Goal: Information Seeking & Learning: Learn about a topic

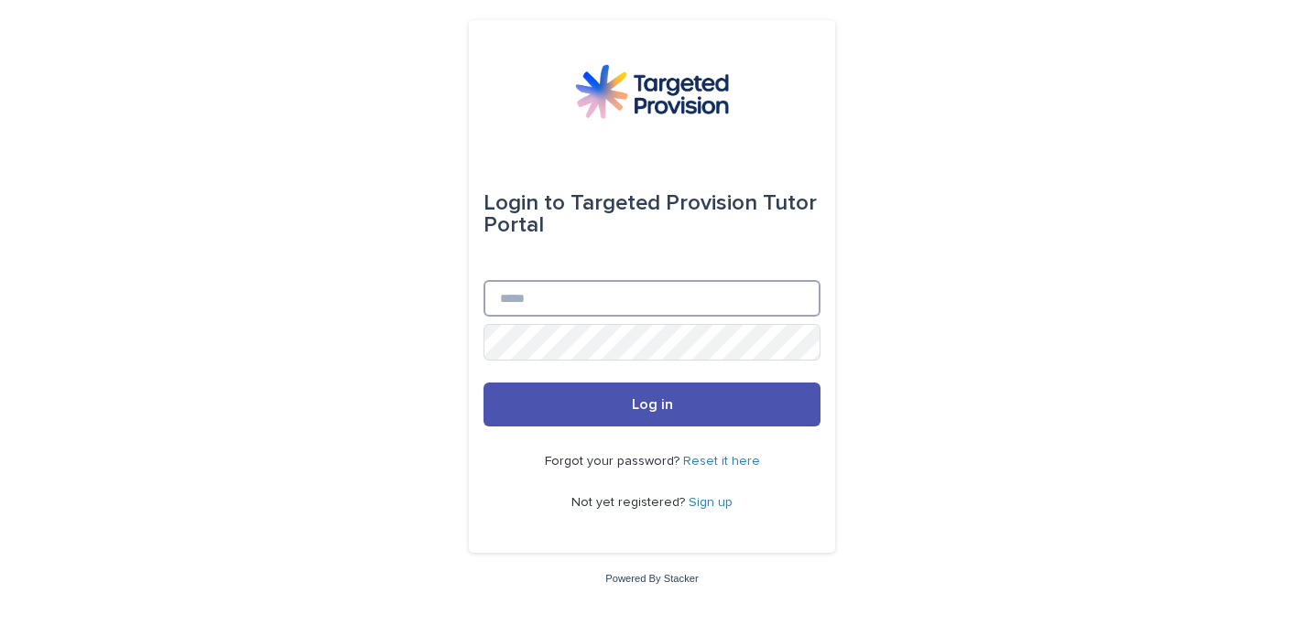
click at [542, 310] on input "Email" at bounding box center [651, 298] width 337 height 37
type input "**********"
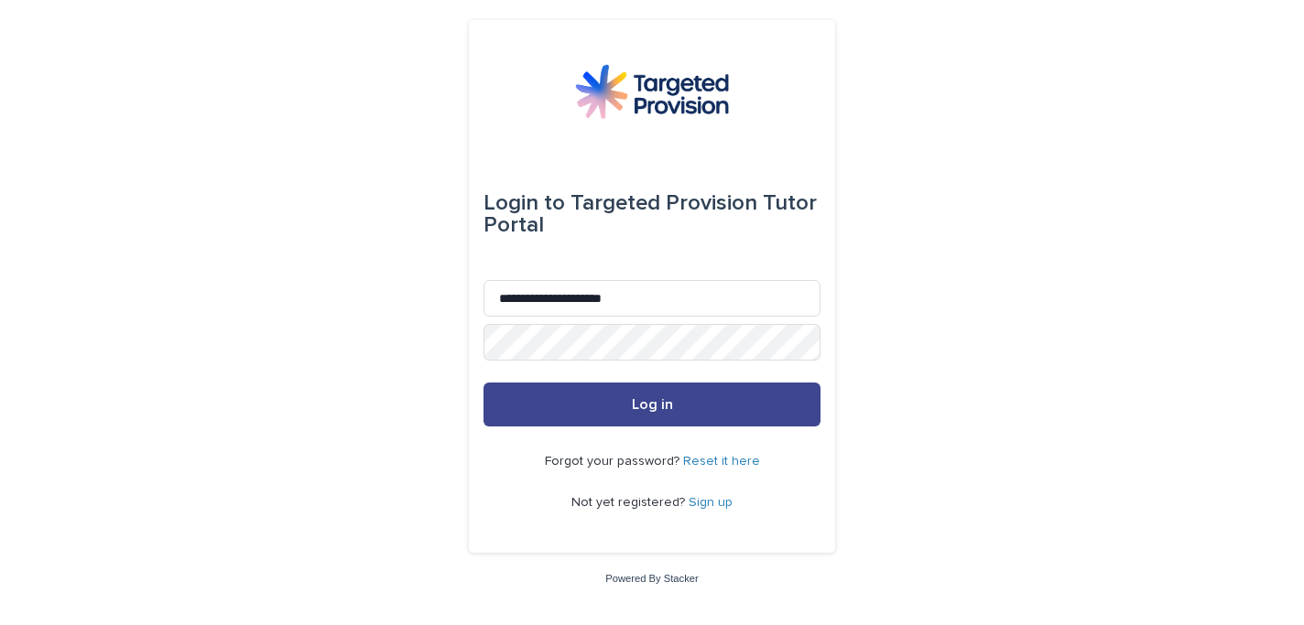
click at [655, 408] on span "Log in" at bounding box center [652, 404] width 41 height 15
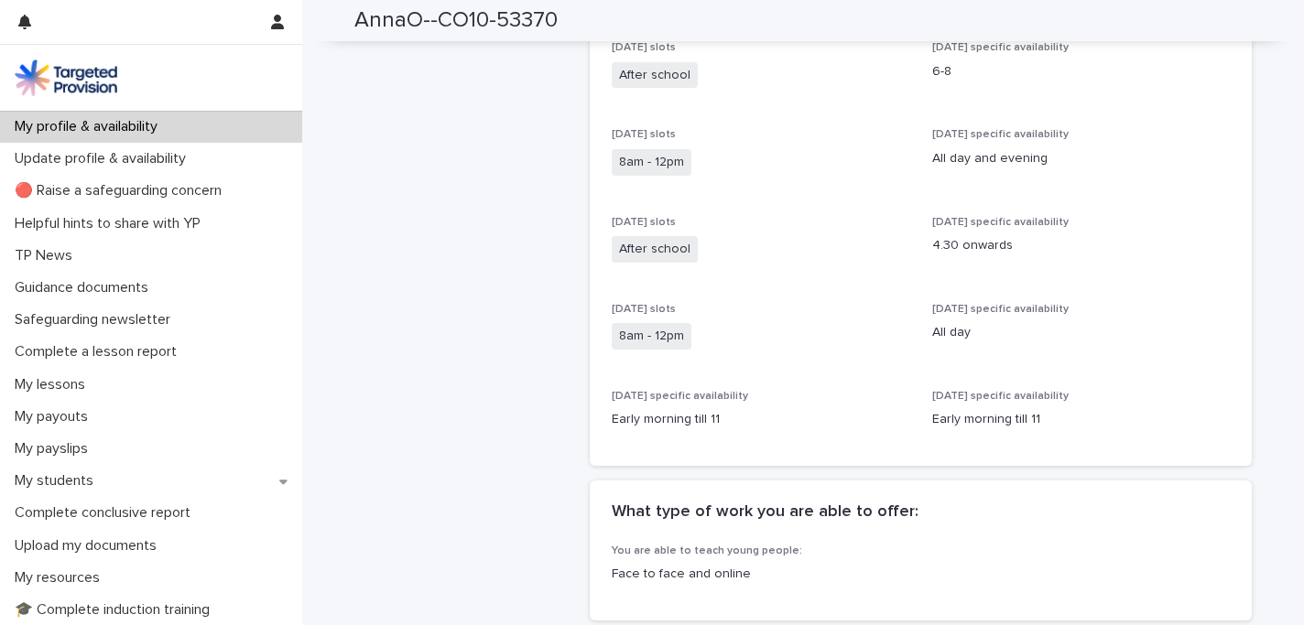
scroll to position [651, 0]
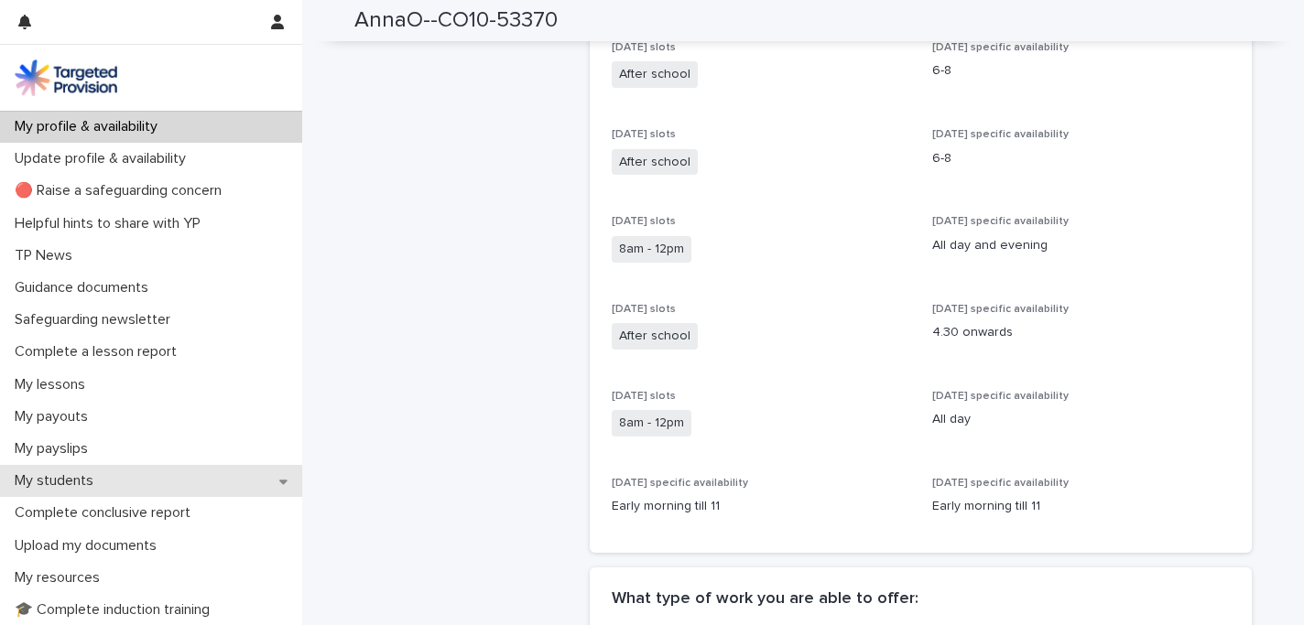
click at [89, 482] on p "My students" at bounding box center [57, 480] width 101 height 17
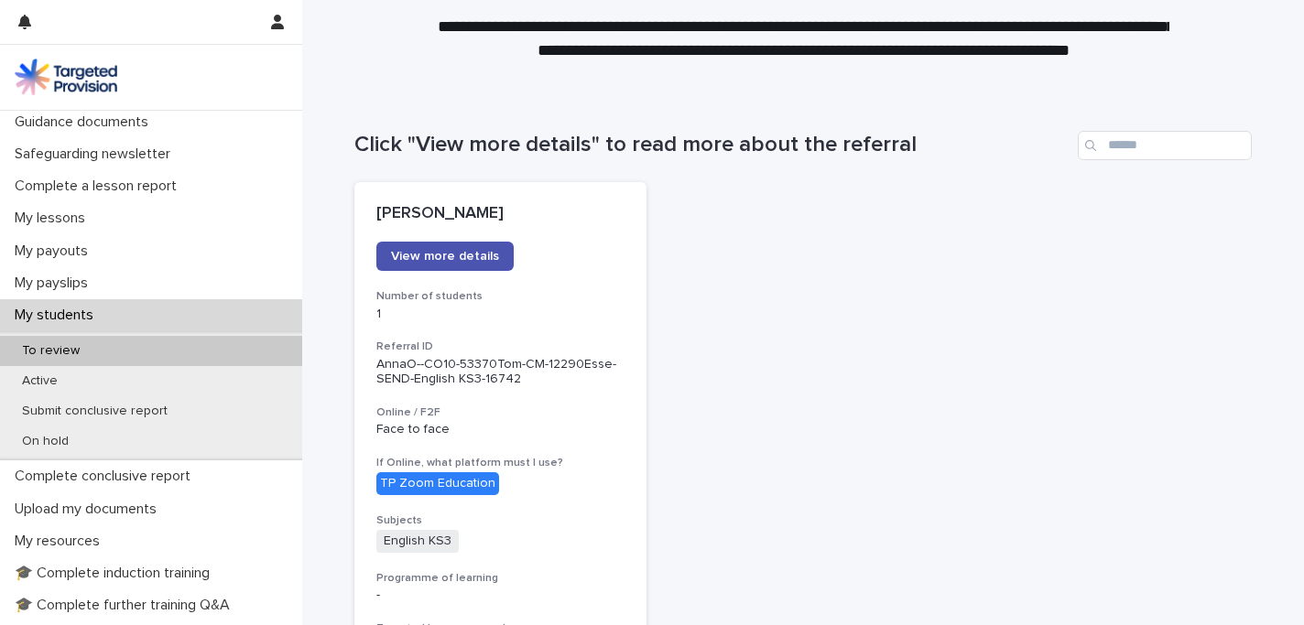
scroll to position [102, 0]
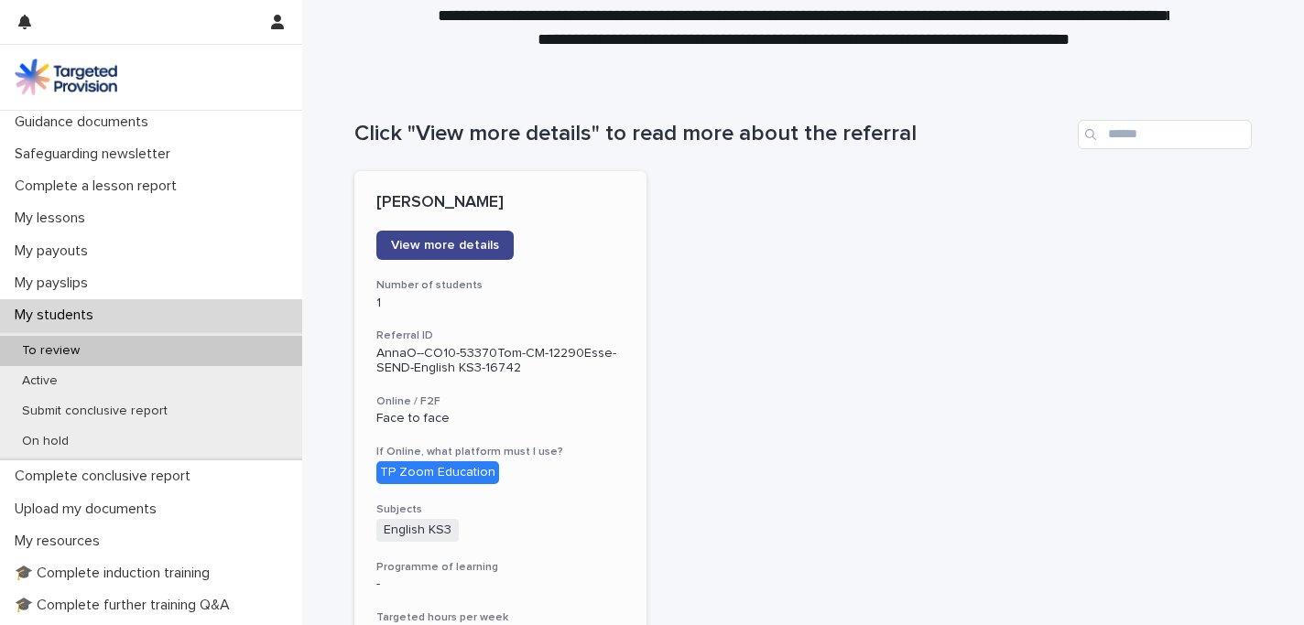
click at [468, 248] on span "View more details" at bounding box center [445, 245] width 108 height 13
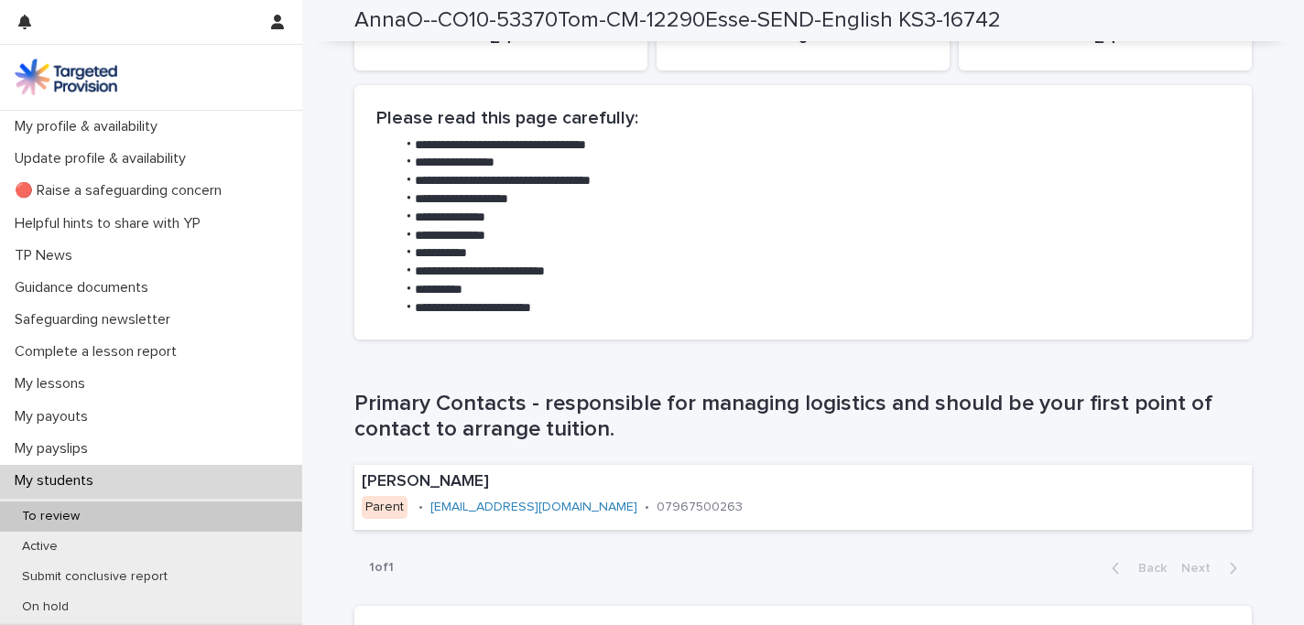
scroll to position [869, 0]
click at [541, 510] on link "[EMAIL_ADDRESS][DOMAIN_NAME]" at bounding box center [533, 505] width 207 height 13
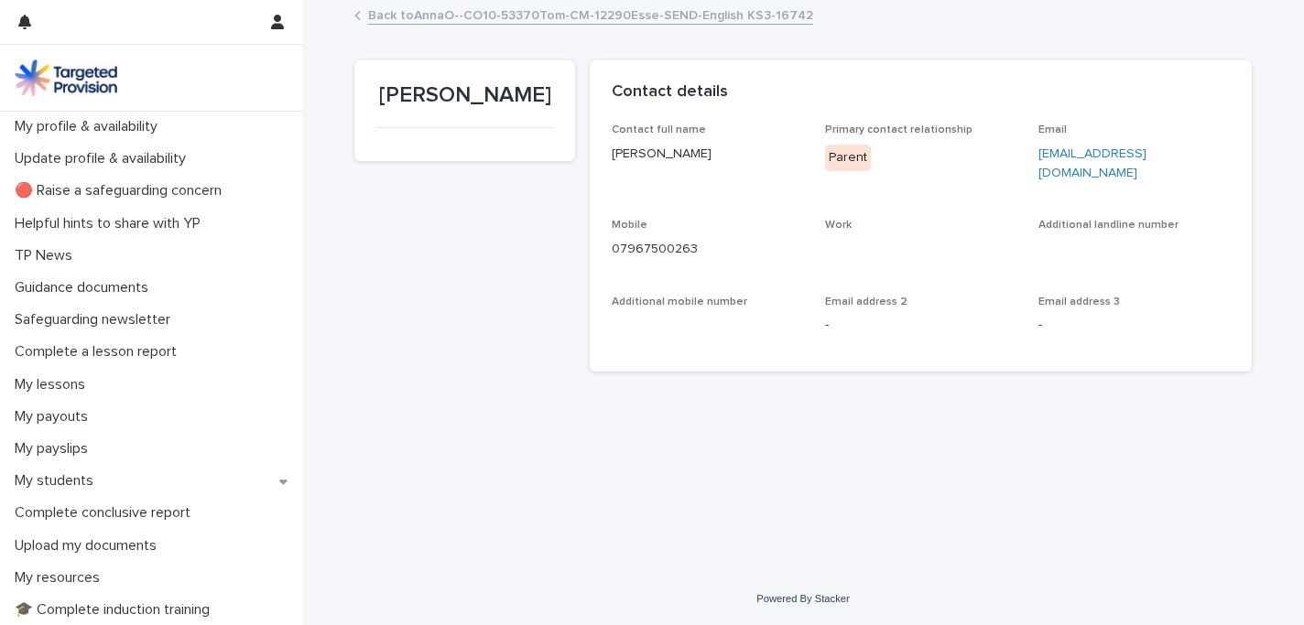
click at [1127, 156] on link "[EMAIL_ADDRESS][DOMAIN_NAME]" at bounding box center [1092, 163] width 108 height 32
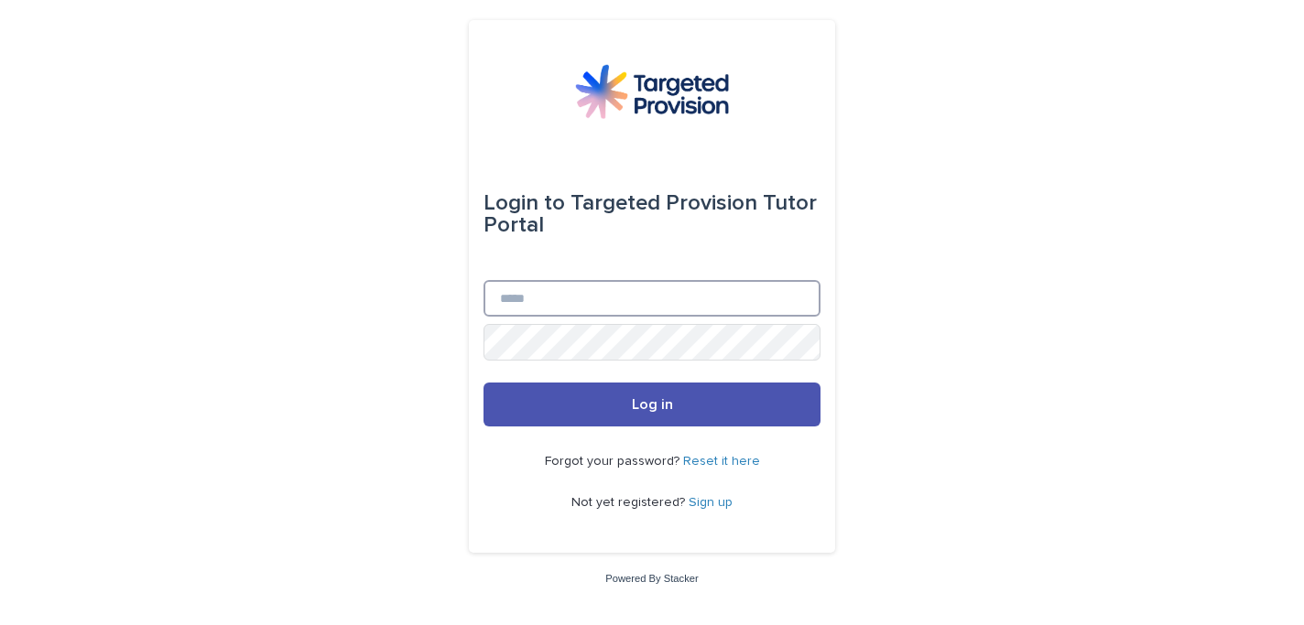
click at [558, 294] on input "Email" at bounding box center [651, 298] width 337 height 37
click at [594, 311] on input "Email" at bounding box center [651, 298] width 337 height 37
type input "**********"
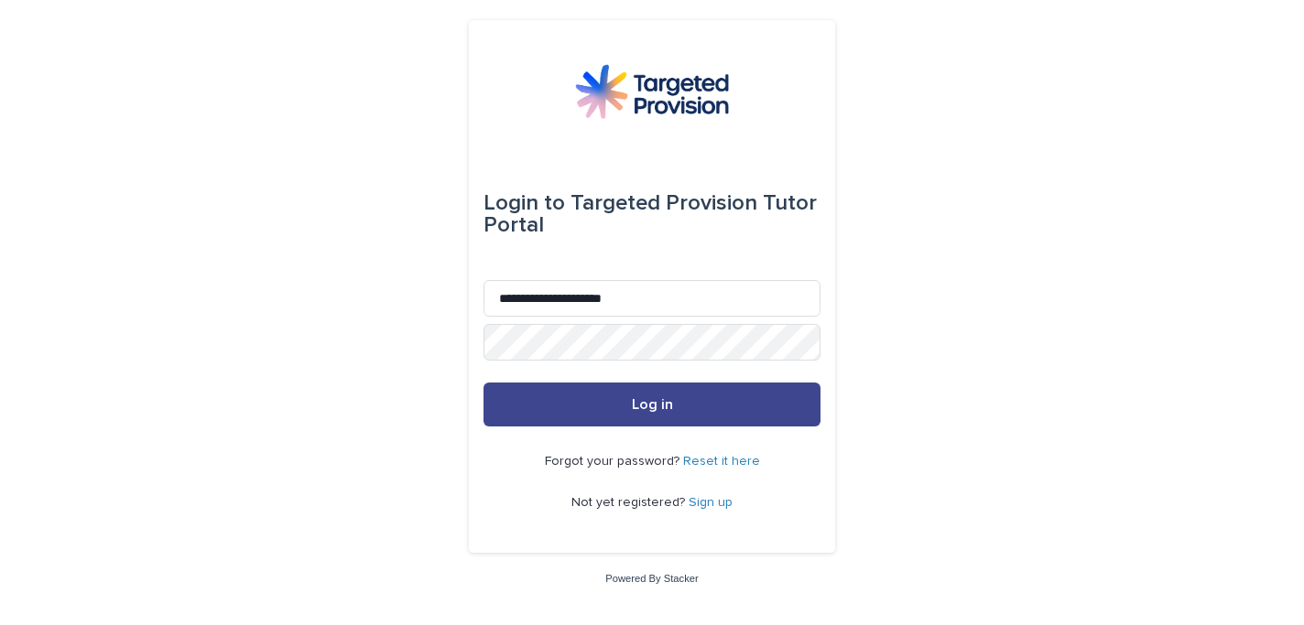
click at [639, 412] on button "Log in" at bounding box center [651, 405] width 337 height 44
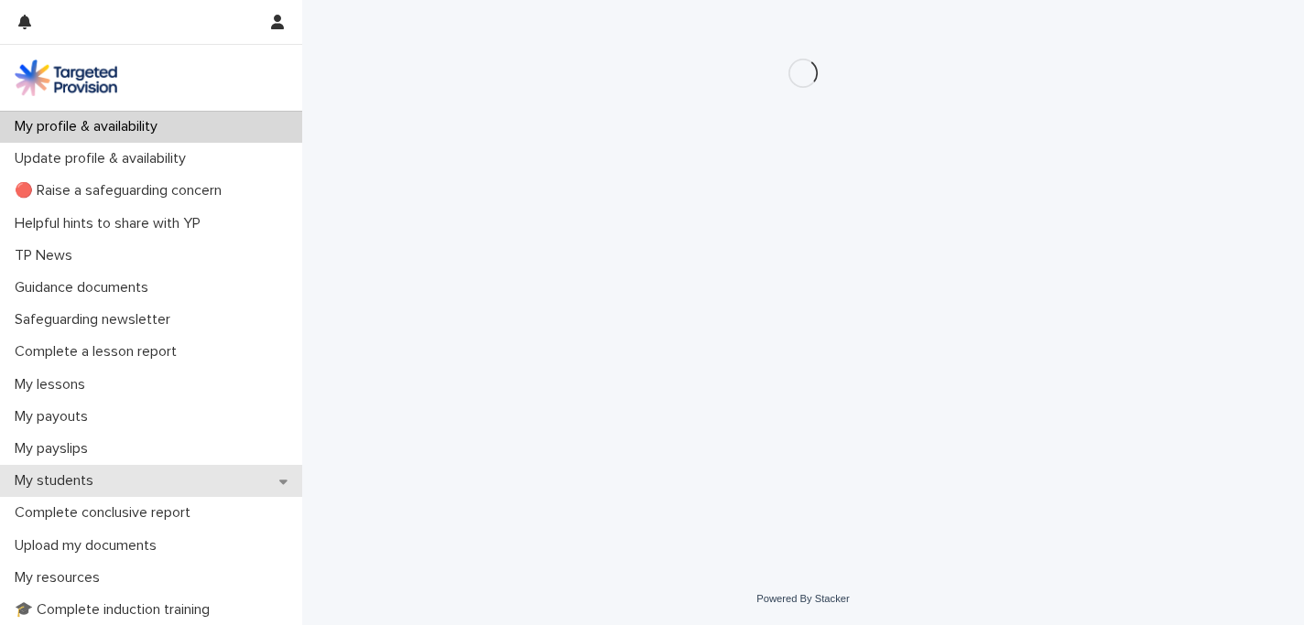
click at [283, 479] on icon at bounding box center [283, 481] width 8 height 13
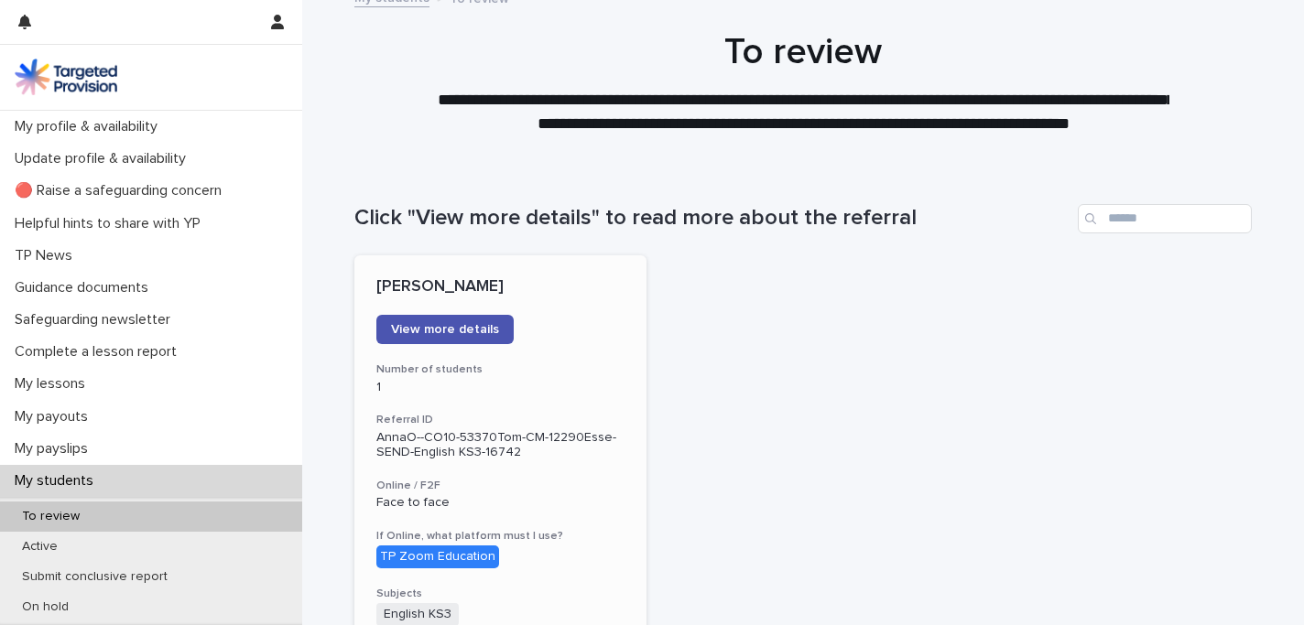
scroll to position [28, 0]
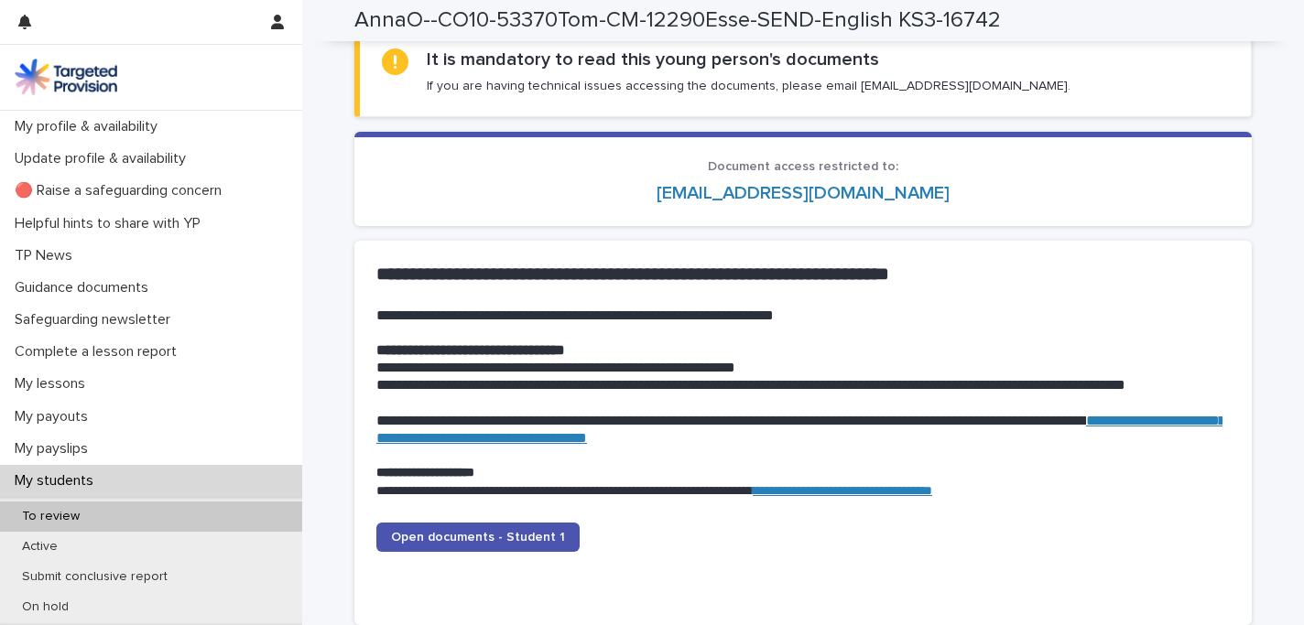
scroll to position [1608, 0]
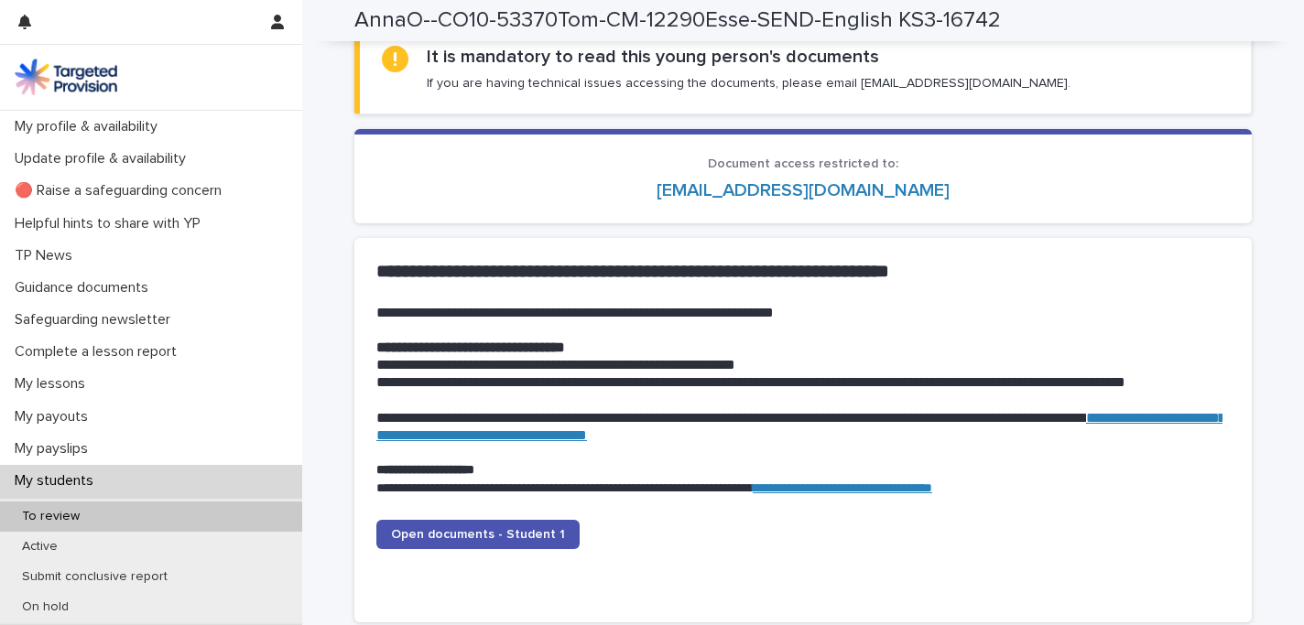
click at [612, 435] on link "**********" at bounding box center [800, 426] width 849 height 31
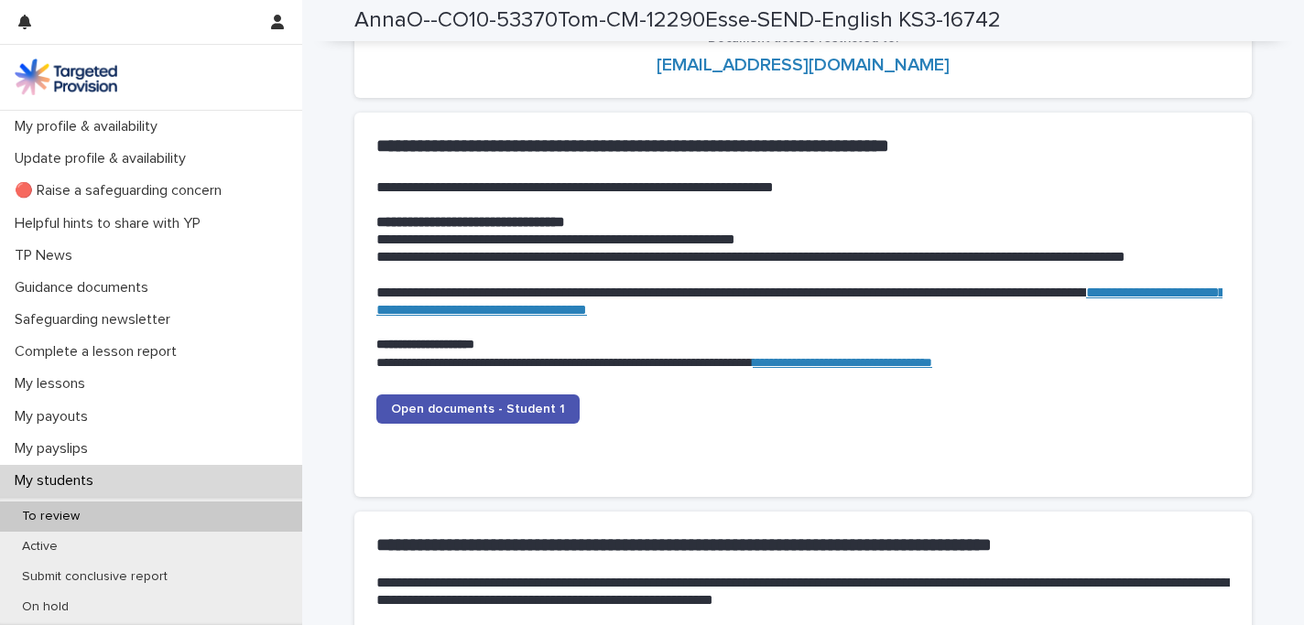
scroll to position [1759, 0]
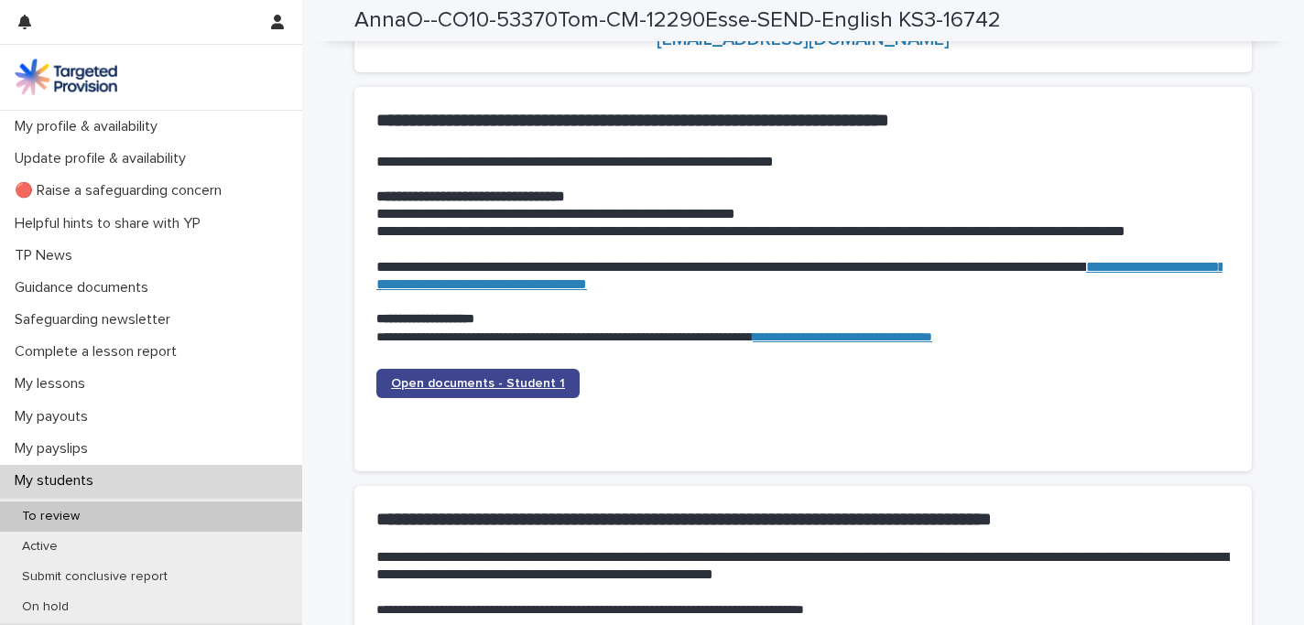
click at [514, 384] on span "Open documents - Student 1" at bounding box center [478, 383] width 174 height 13
click at [444, 385] on span "Open documents - Student 1" at bounding box center [478, 383] width 174 height 13
